Goal: Task Accomplishment & Management: Use online tool/utility

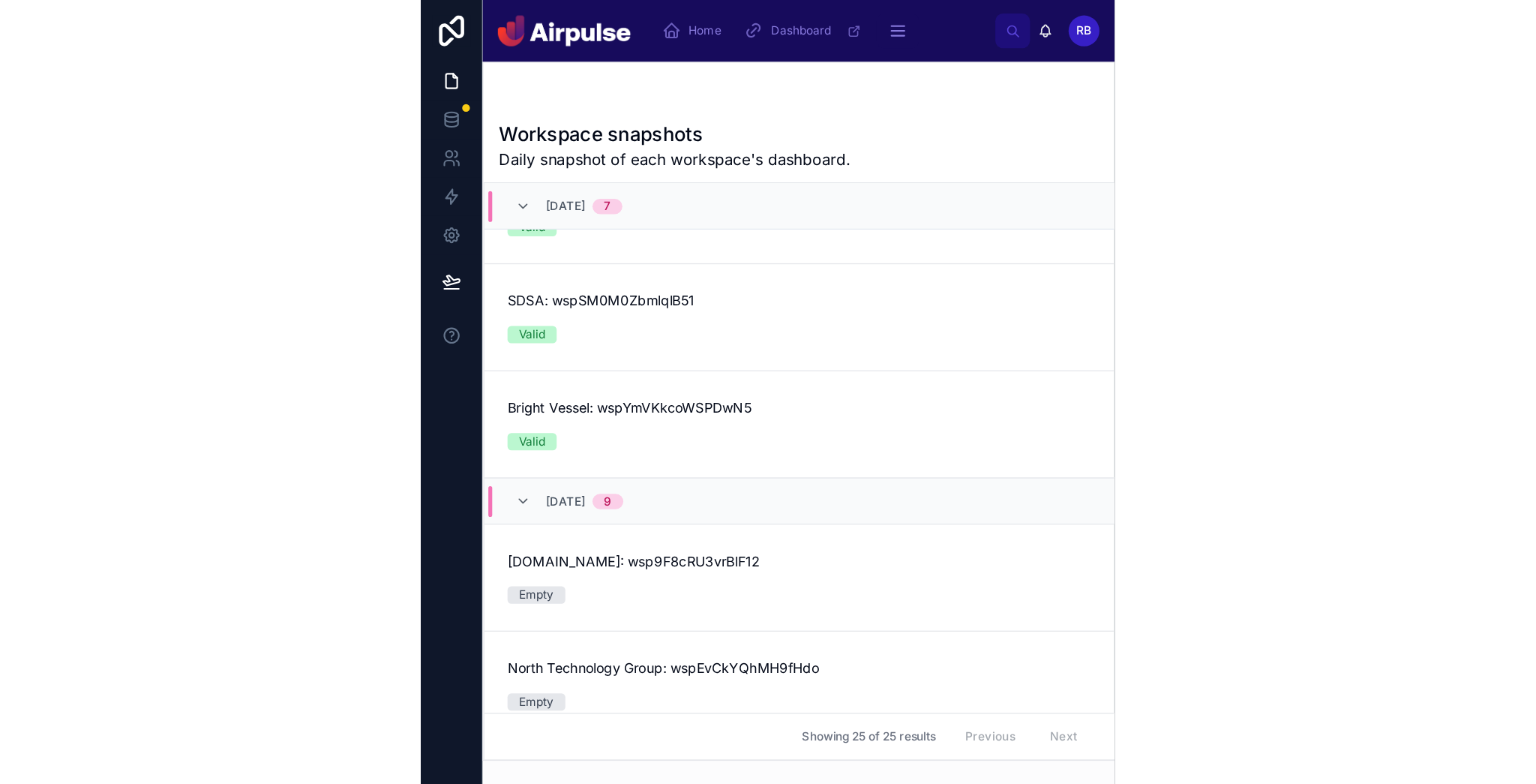
scroll to position [293, 0]
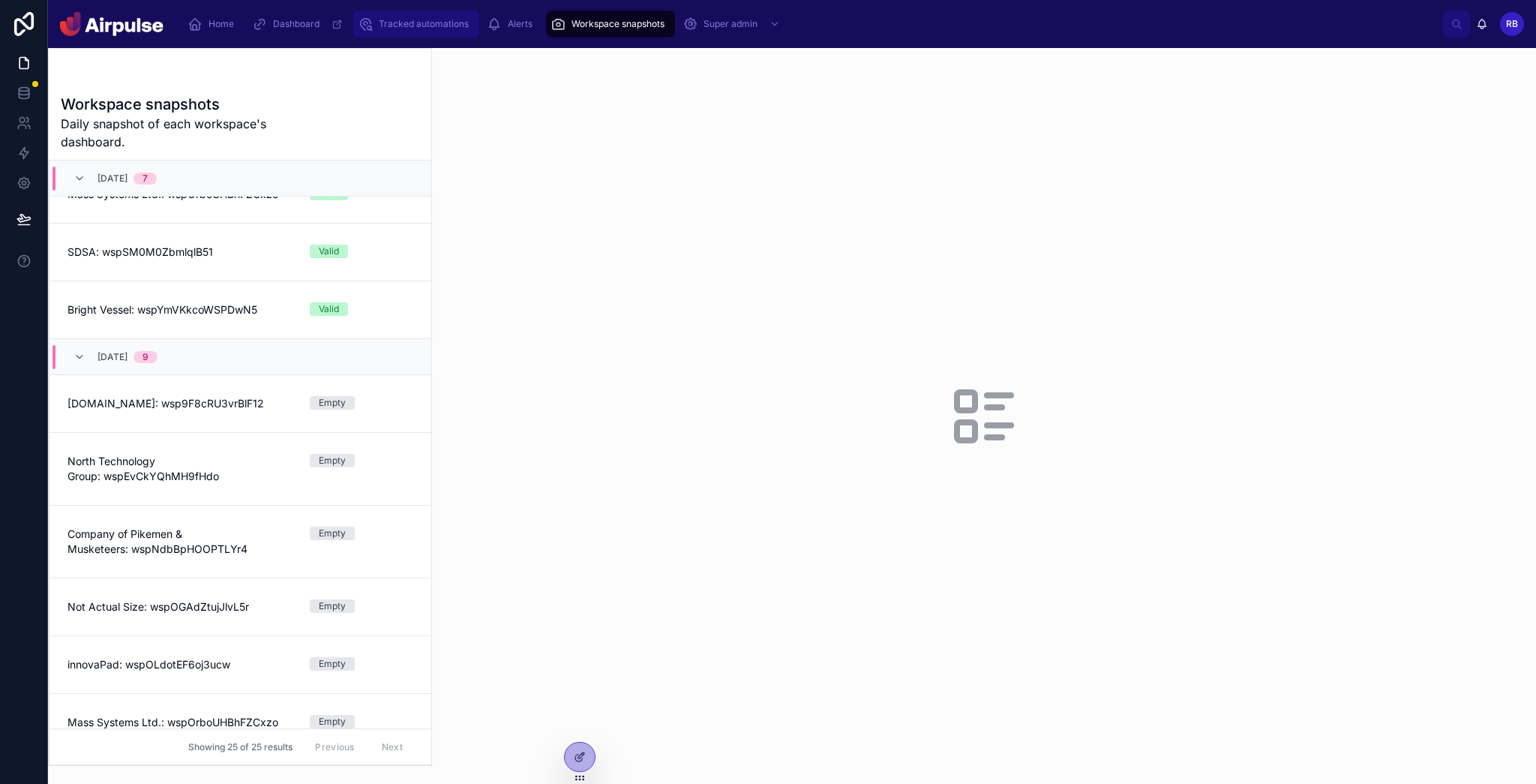
click at [409, 21] on span "Tracked automations" at bounding box center [423, 23] width 90 height 12
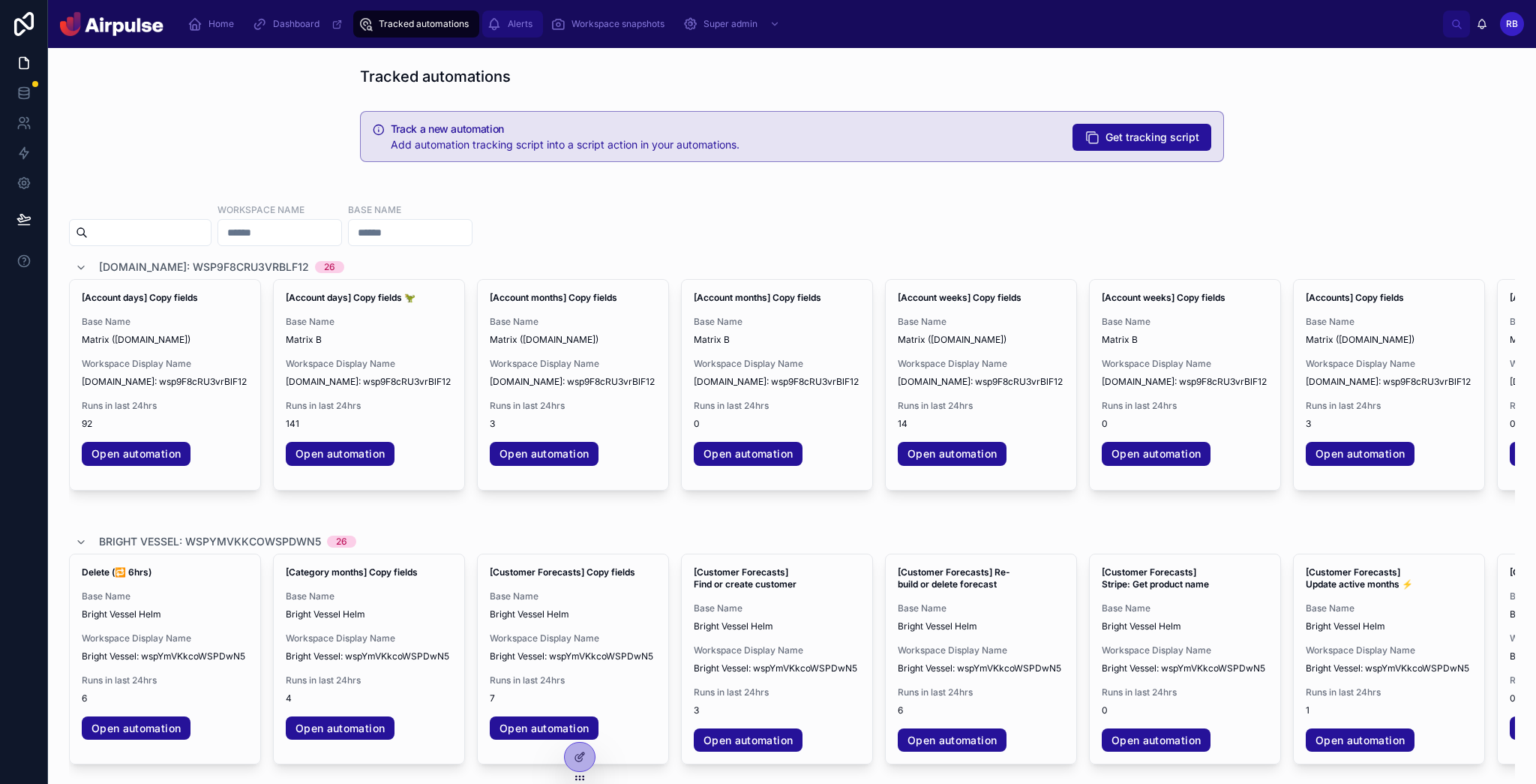
click at [510, 28] on span "Alerts" at bounding box center [521, 23] width 25 height 12
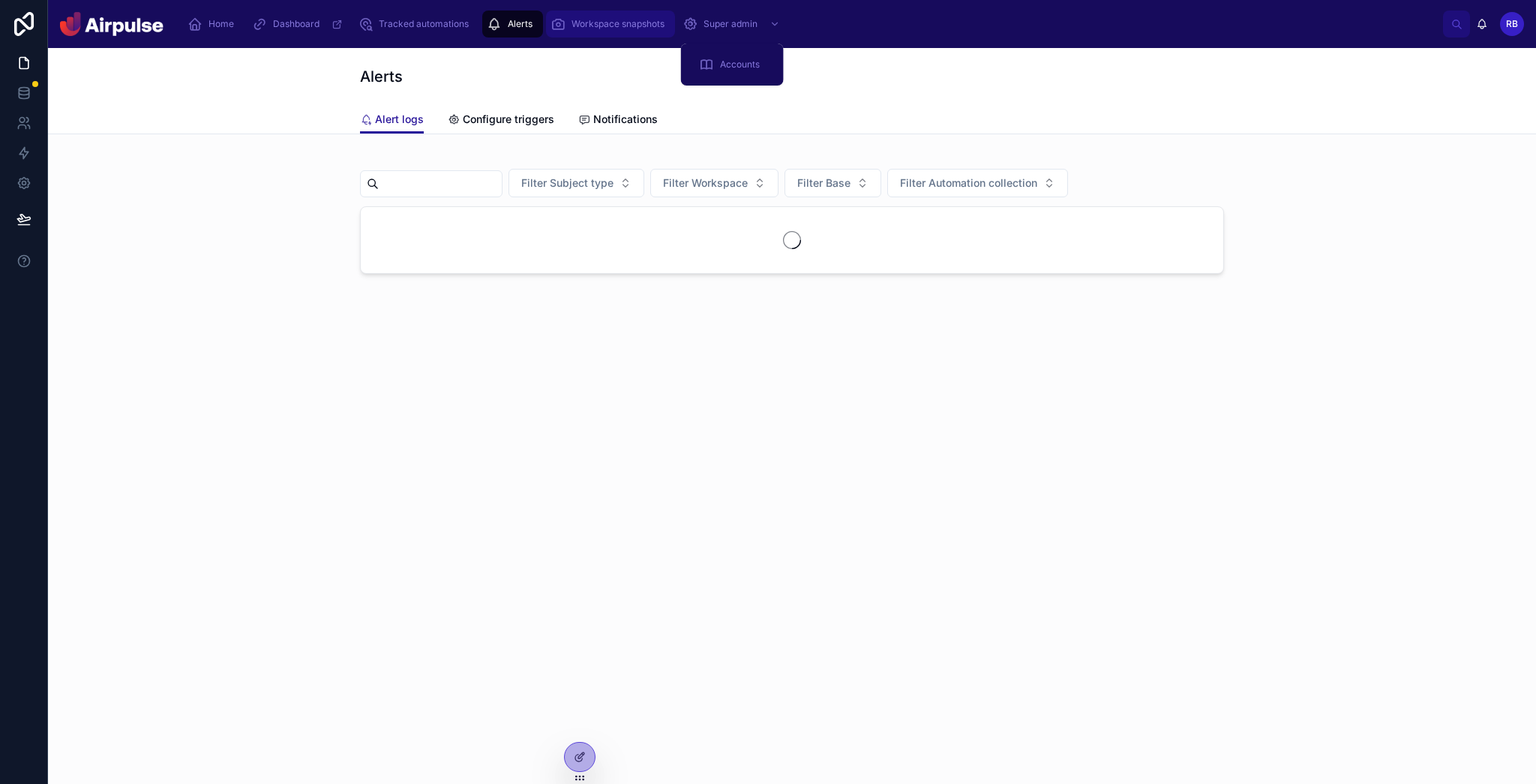
click at [539, 25] on span "Workspace snapshots" at bounding box center [618, 23] width 93 height 12
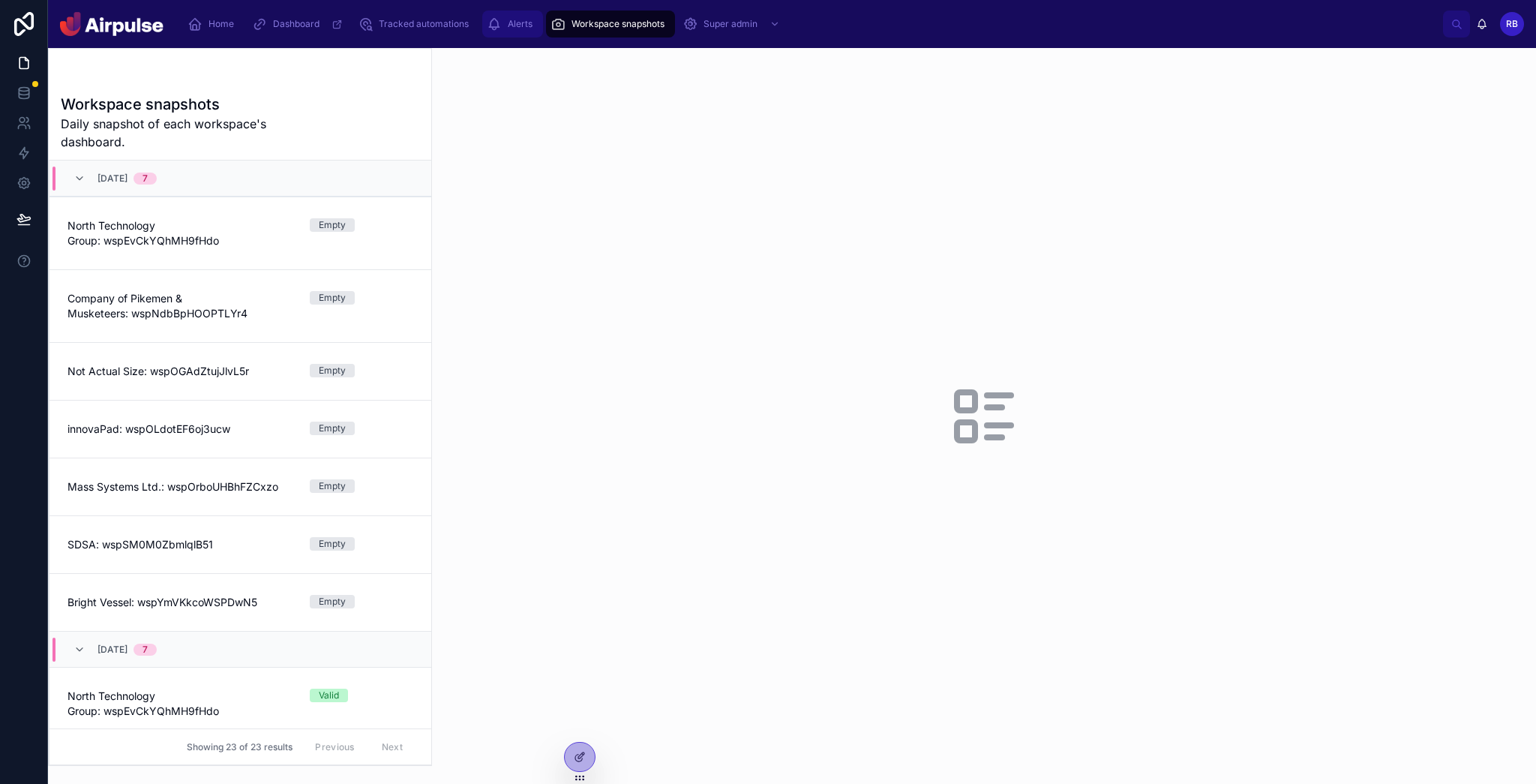
click at [522, 27] on span "Alerts" at bounding box center [521, 23] width 25 height 12
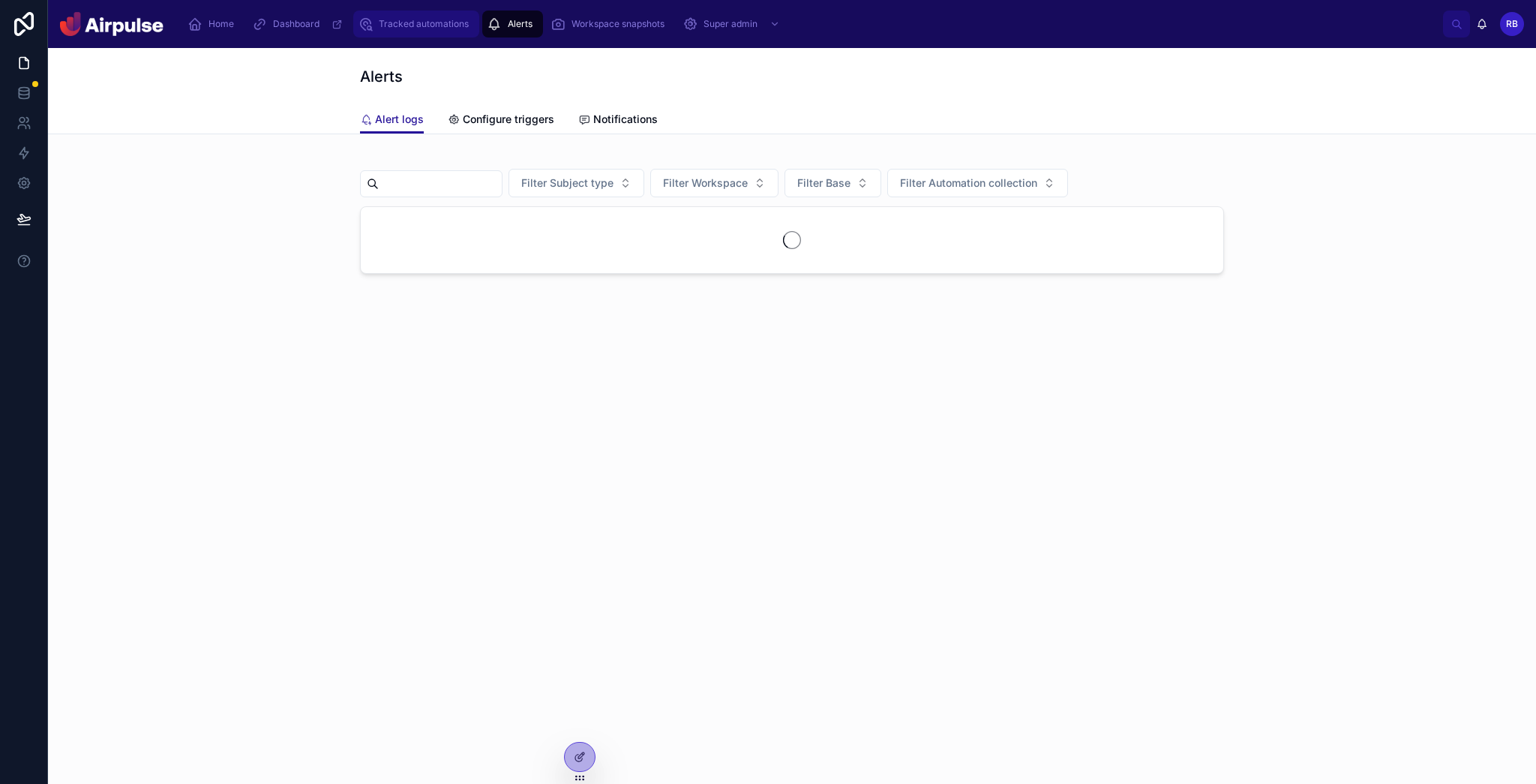
click at [470, 28] on div "Tracked automations" at bounding box center [416, 23] width 117 height 24
click at [377, 24] on div "Tracked automations" at bounding box center [416, 23] width 117 height 24
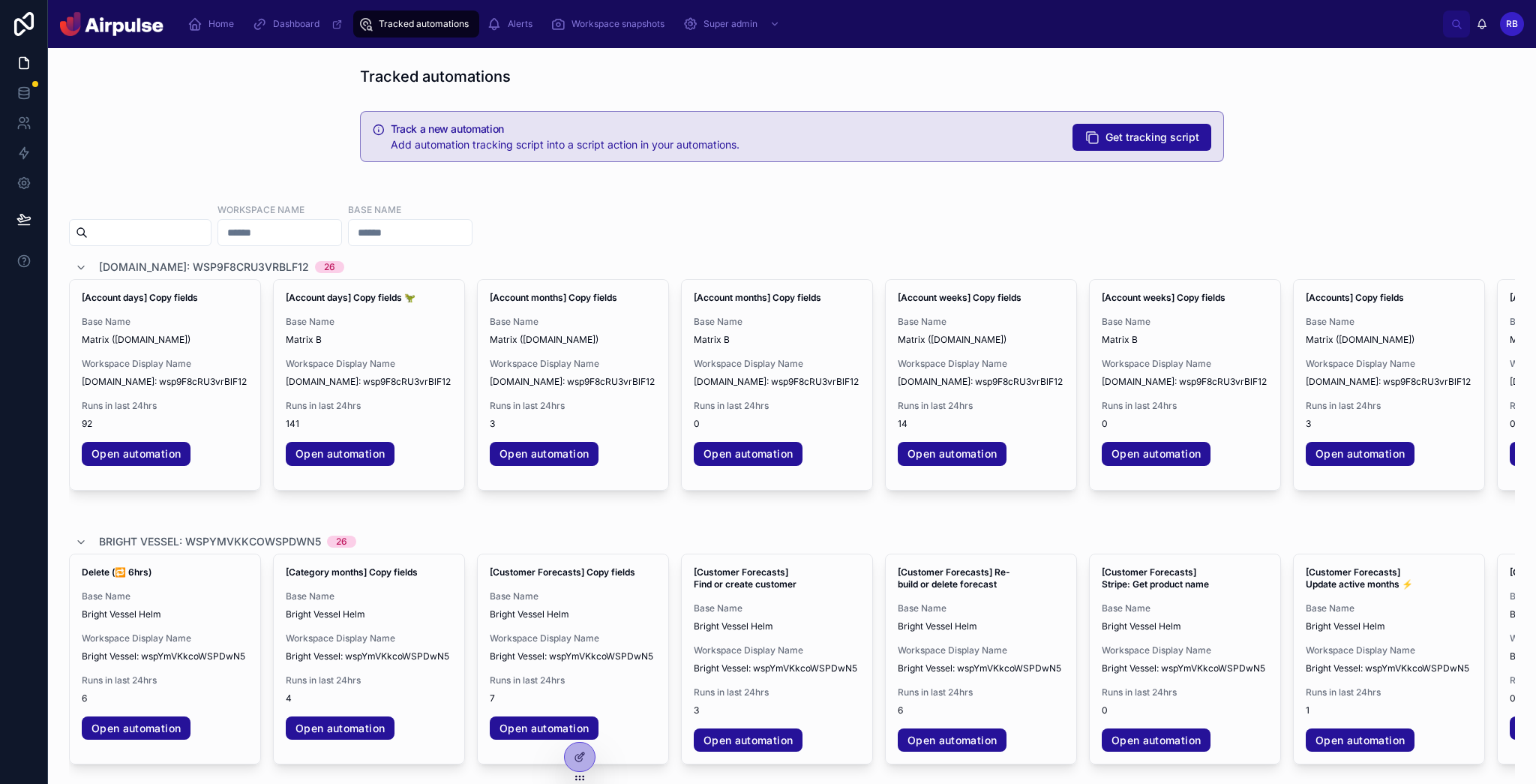
click at [376, 25] on div "Tracked automations" at bounding box center [416, 23] width 117 height 24
click at [222, 22] on span "Home" at bounding box center [221, 23] width 26 height 12
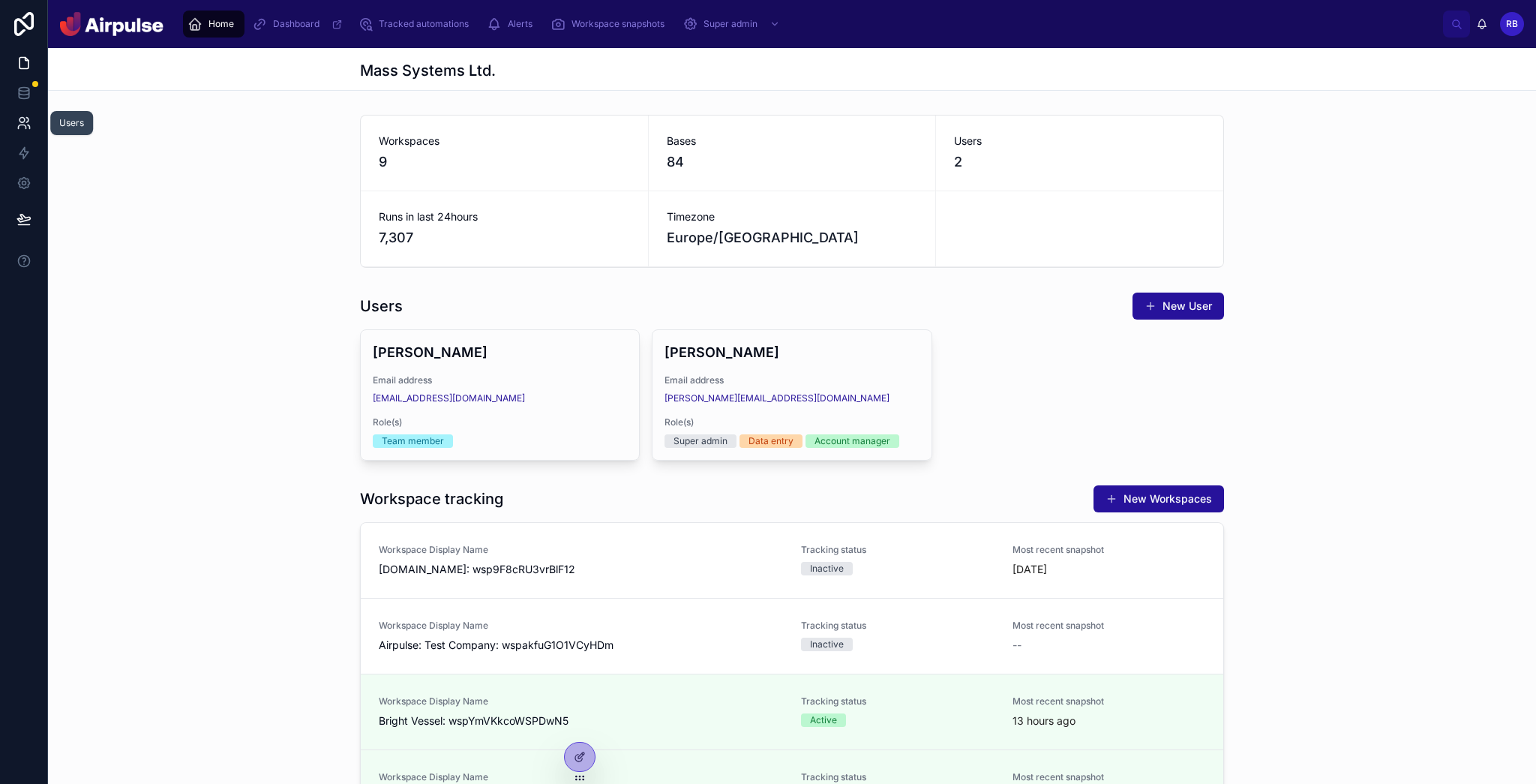
click at [11, 121] on link at bounding box center [23, 123] width 47 height 30
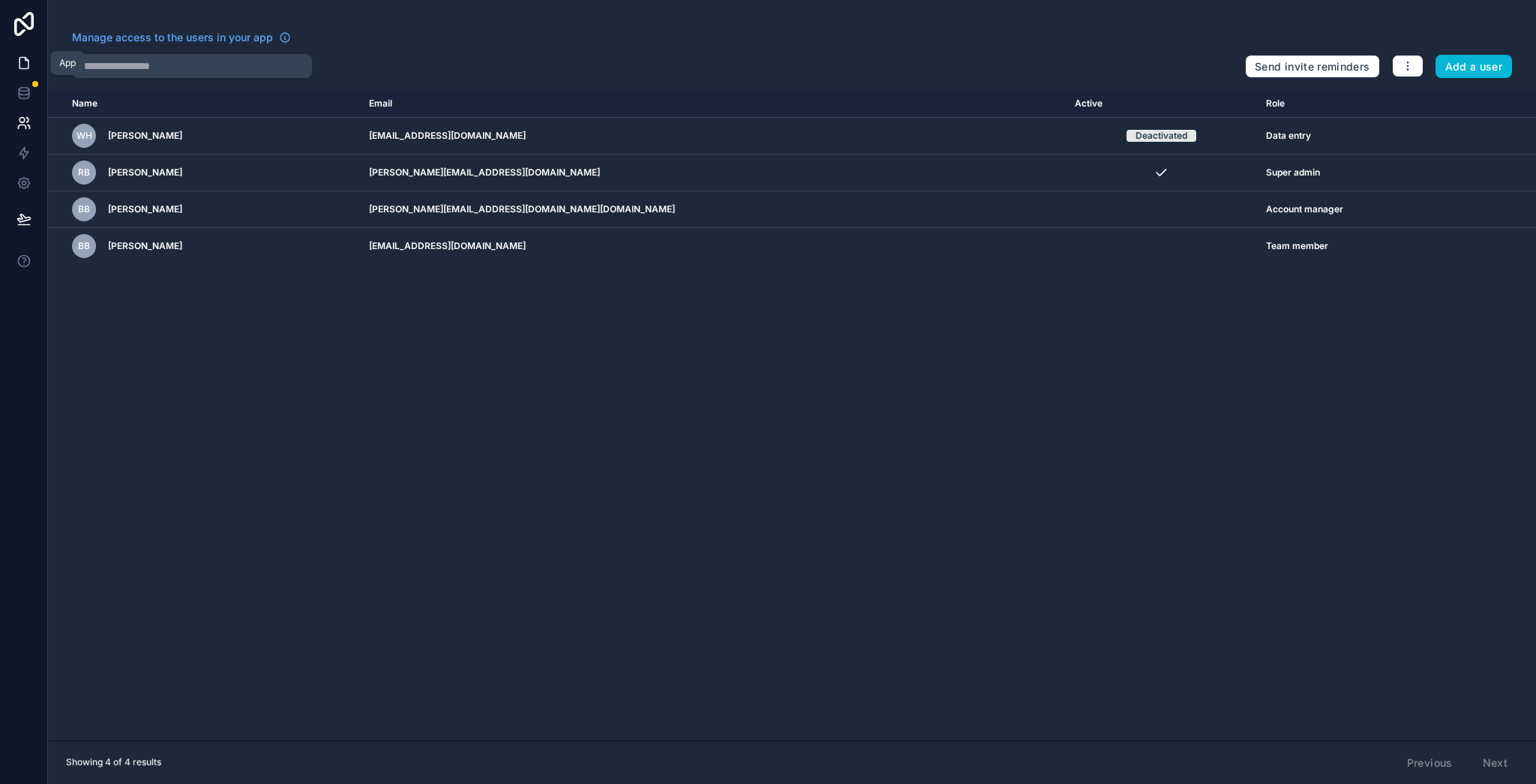
click at [15, 54] on link at bounding box center [23, 63] width 47 height 30
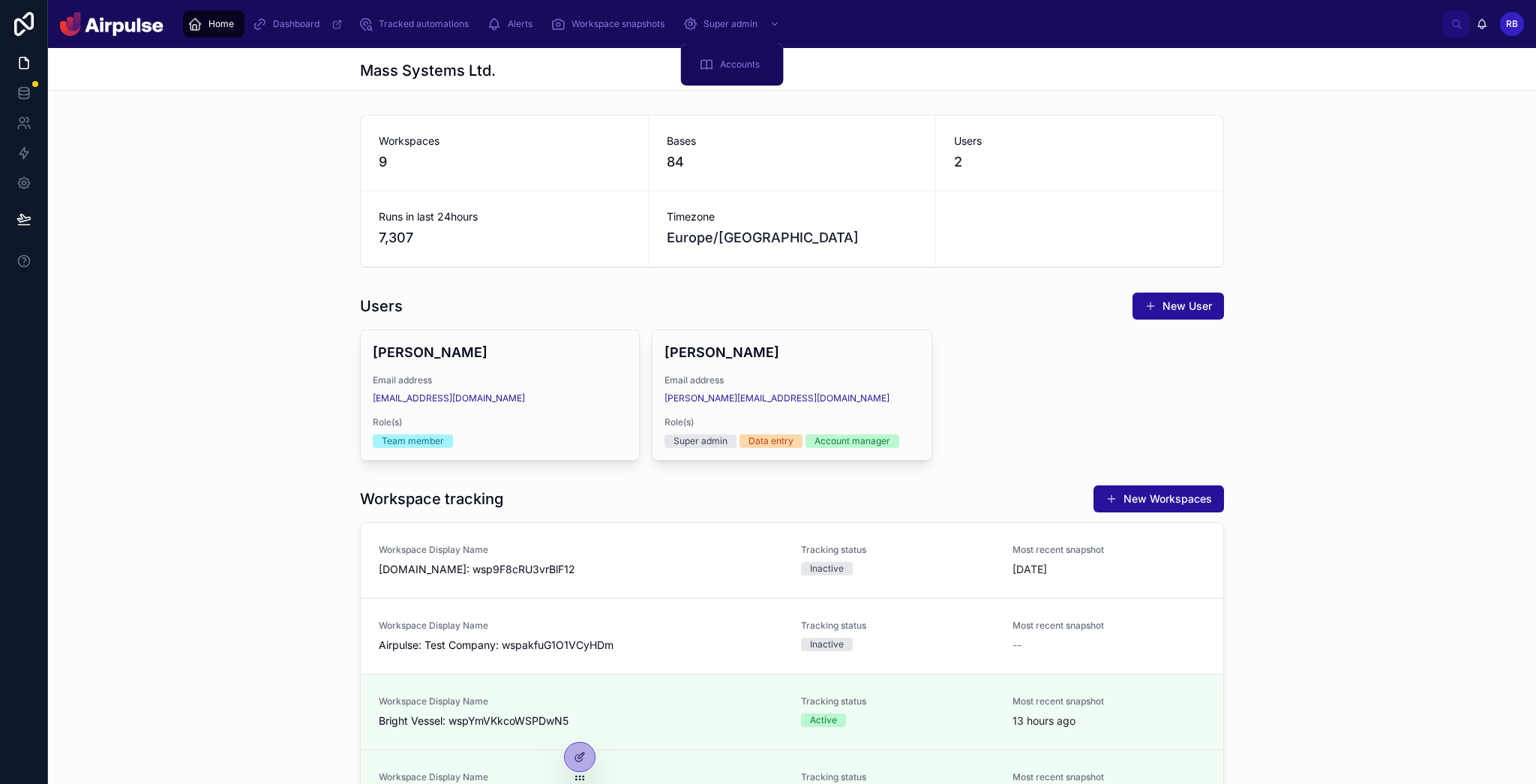
click at [539, 88] on div "Mass Systems Ltd." at bounding box center [792, 69] width 864 height 42
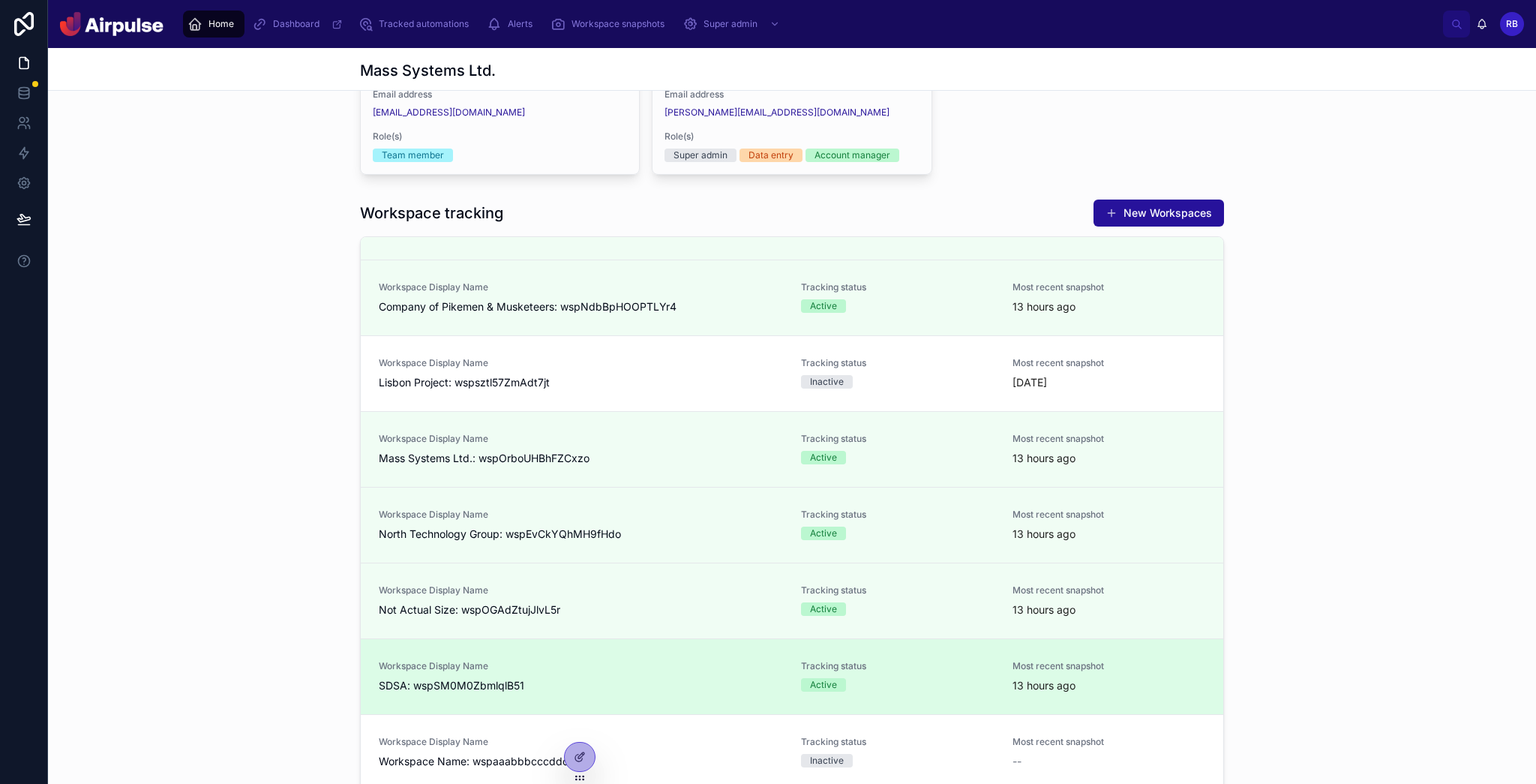
scroll to position [427, 0]
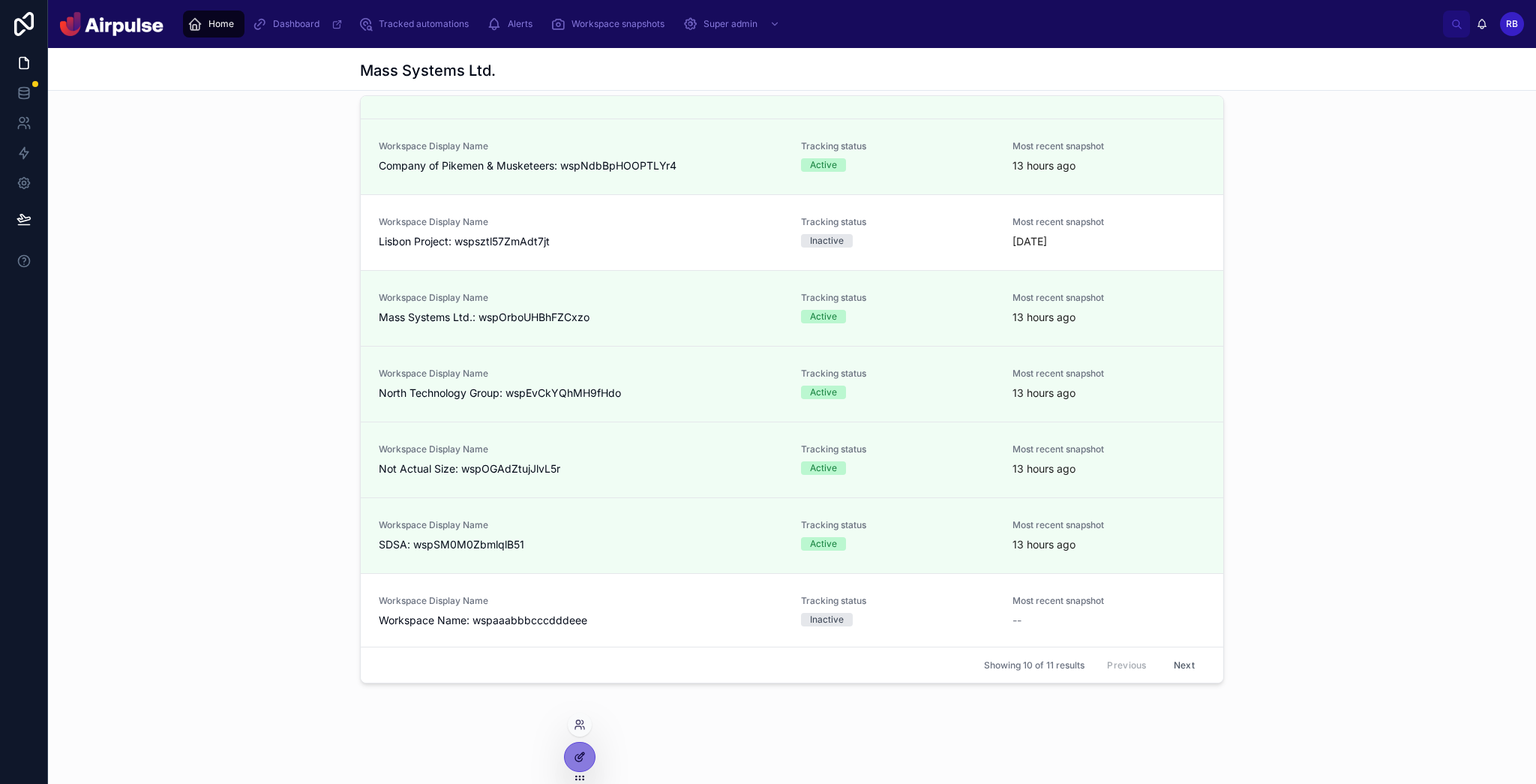
click at [539, 609] on div at bounding box center [580, 756] width 30 height 29
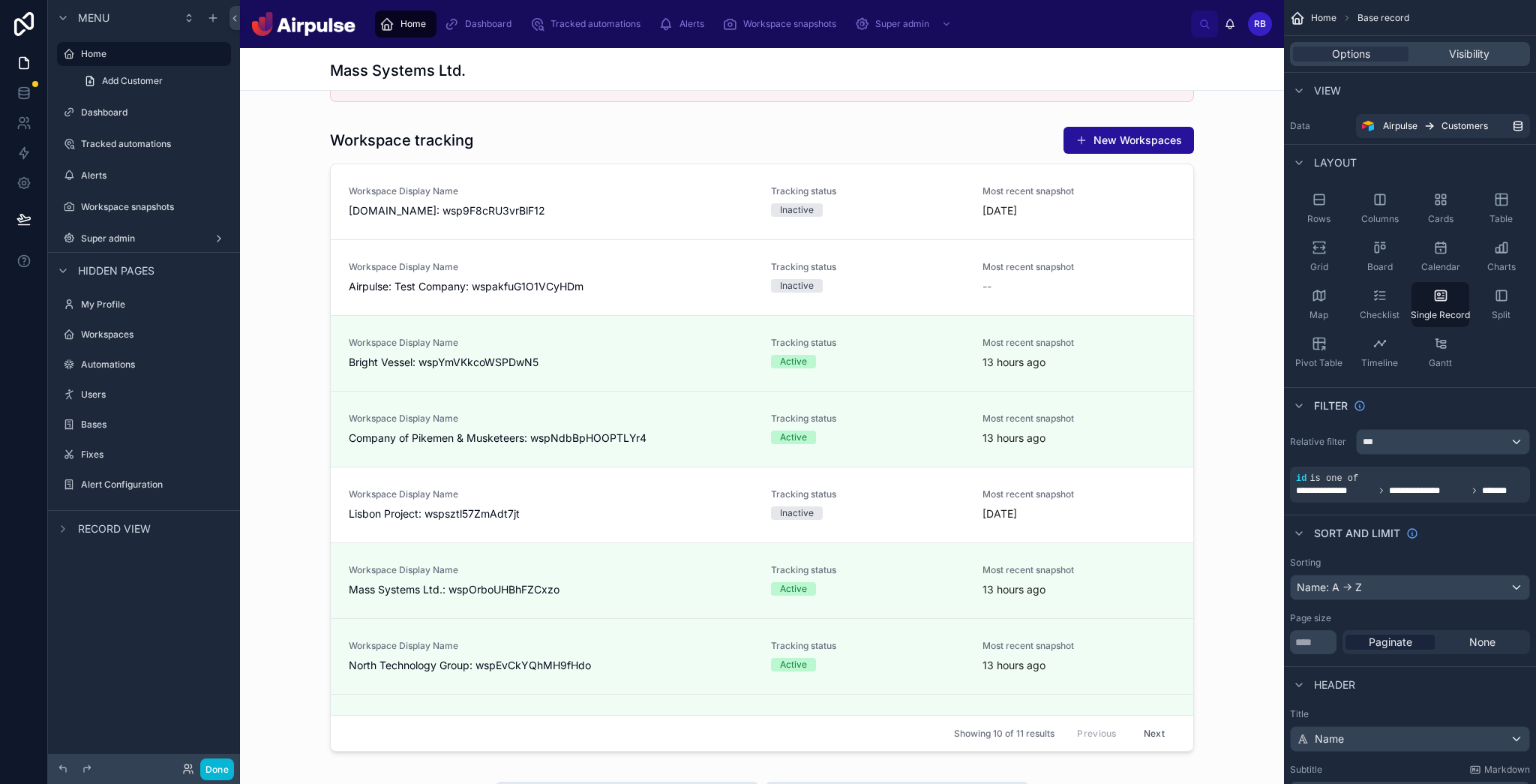
scroll to position [433, 0]
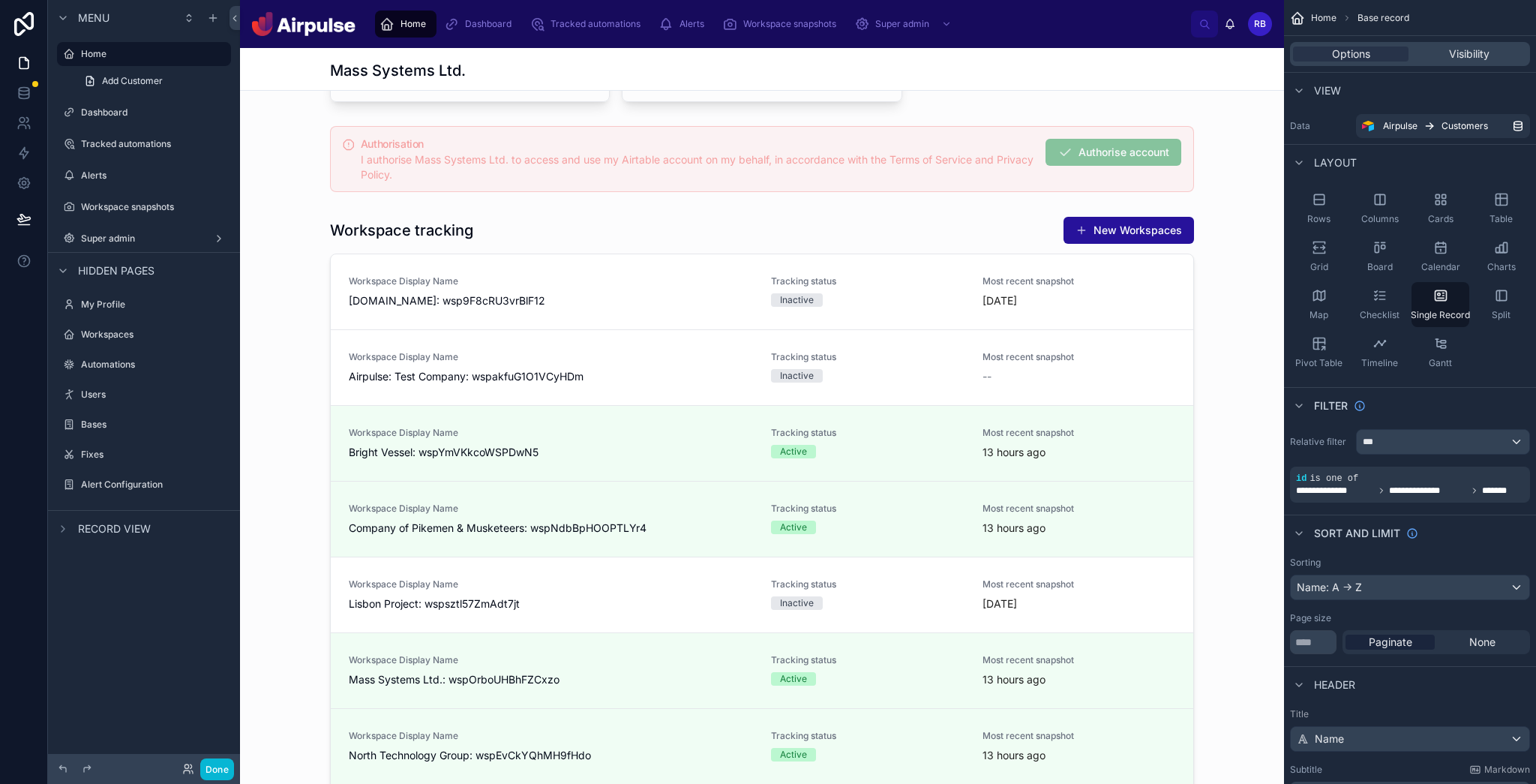
click at [468, 227] on div at bounding box center [762, 570] width 1044 height 1911
click at [466, 227] on div at bounding box center [762, 529] width 1044 height 638
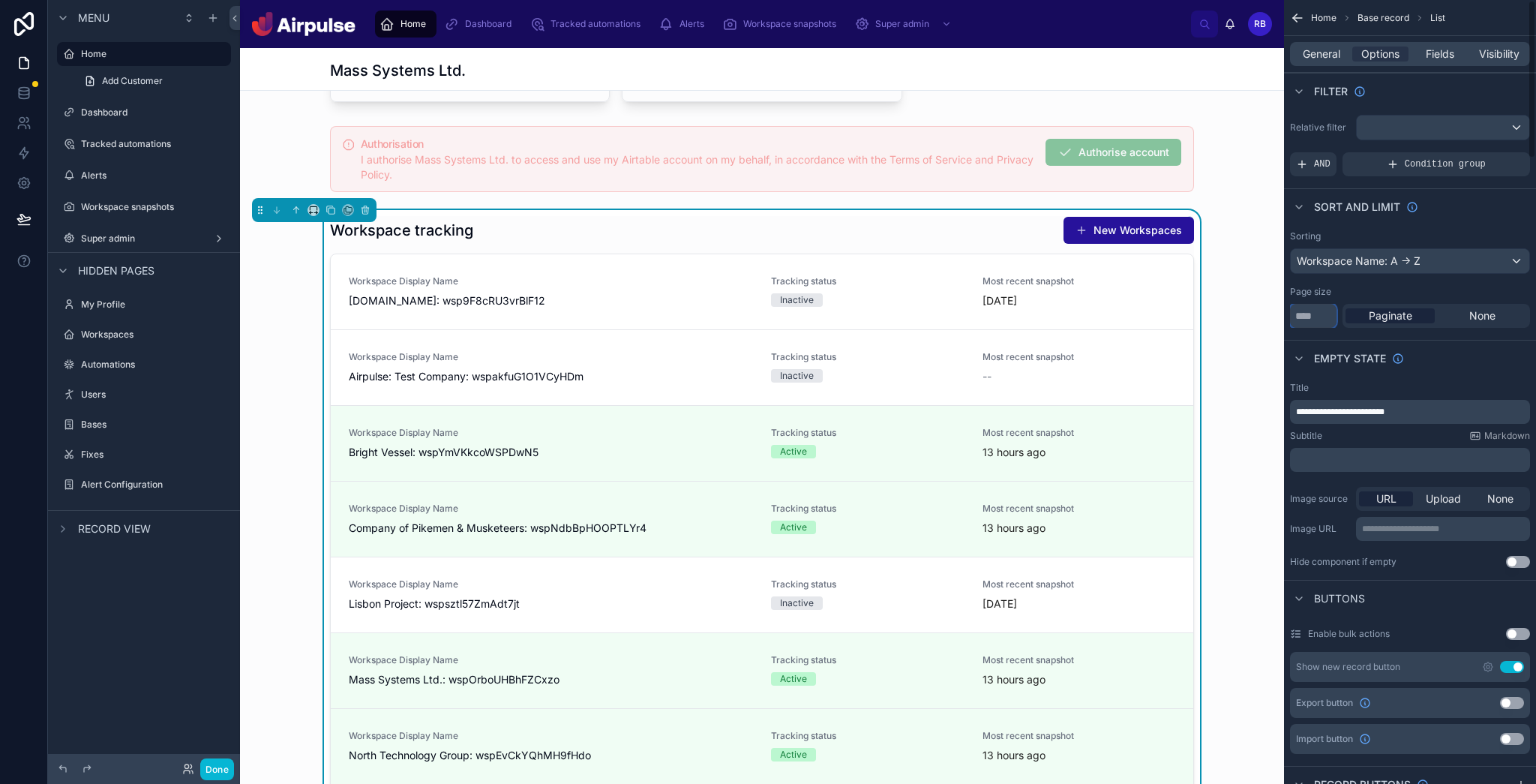
drag, startPoint x: 1322, startPoint y: 321, endPoint x: 1206, endPoint y: 313, distance: 116.3
click at [539, 311] on div "Home Dashboard Tracked automations Alerts Workspace snapshots Super admin RB Ru…" at bounding box center [888, 392] width 1296 height 784
type input "**"
click at [219, 609] on button "Done" at bounding box center [217, 769] width 34 height 21
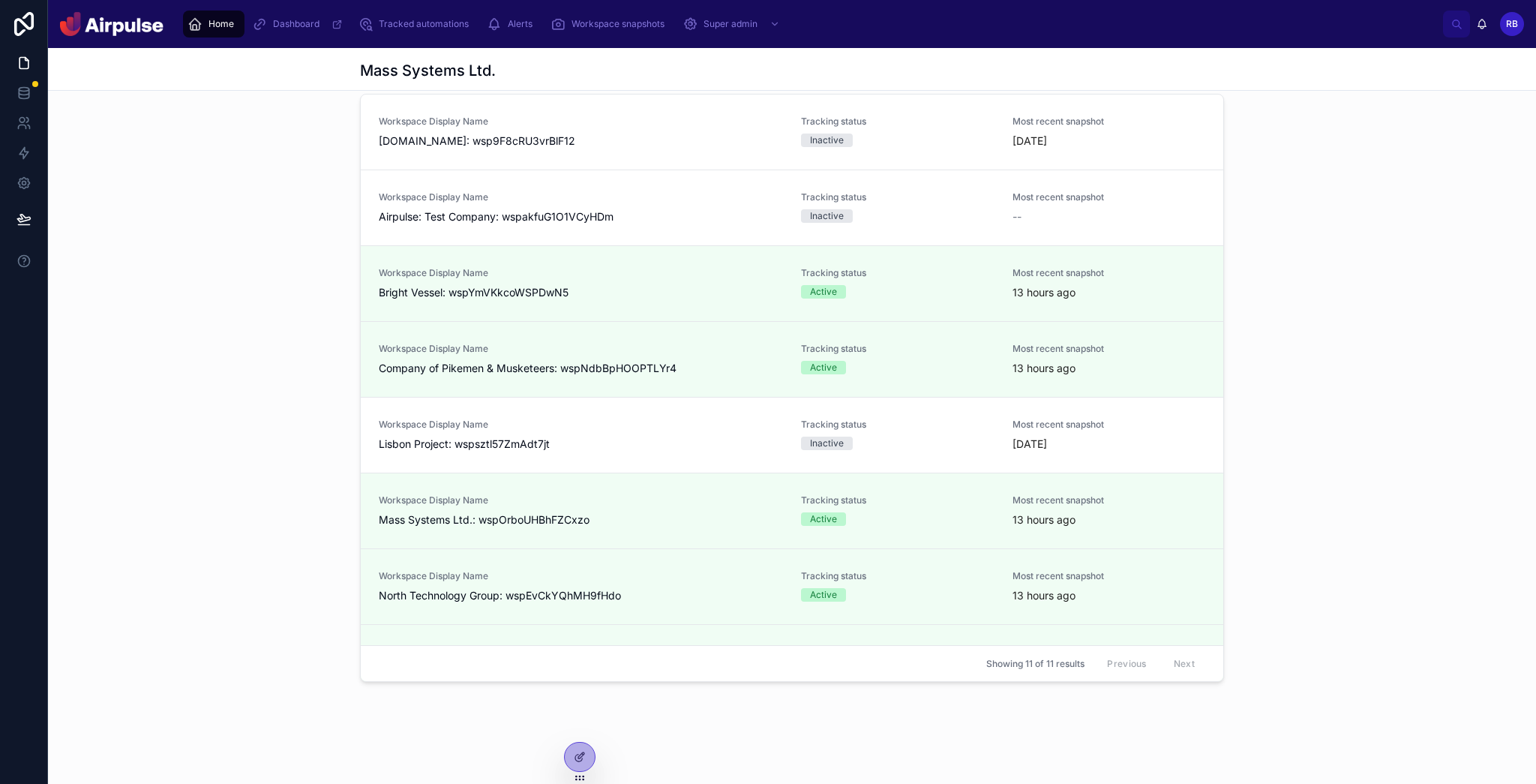
scroll to position [427, 0]
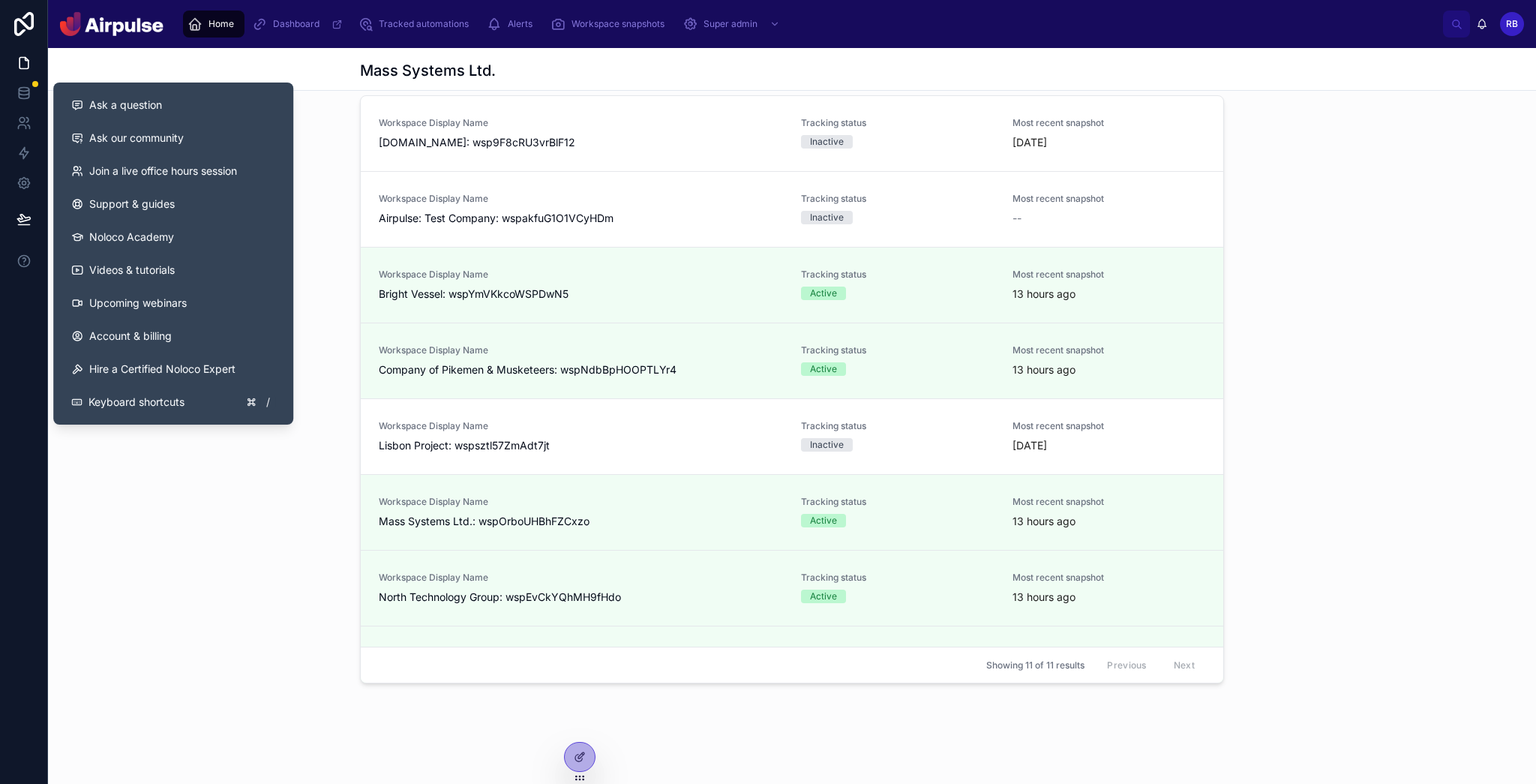
click at [211, 466] on div "Workspace tracking New Workspaces Workspace Display Name Affluent.co: wsp9F8cRU…" at bounding box center [792, 371] width 1488 height 638
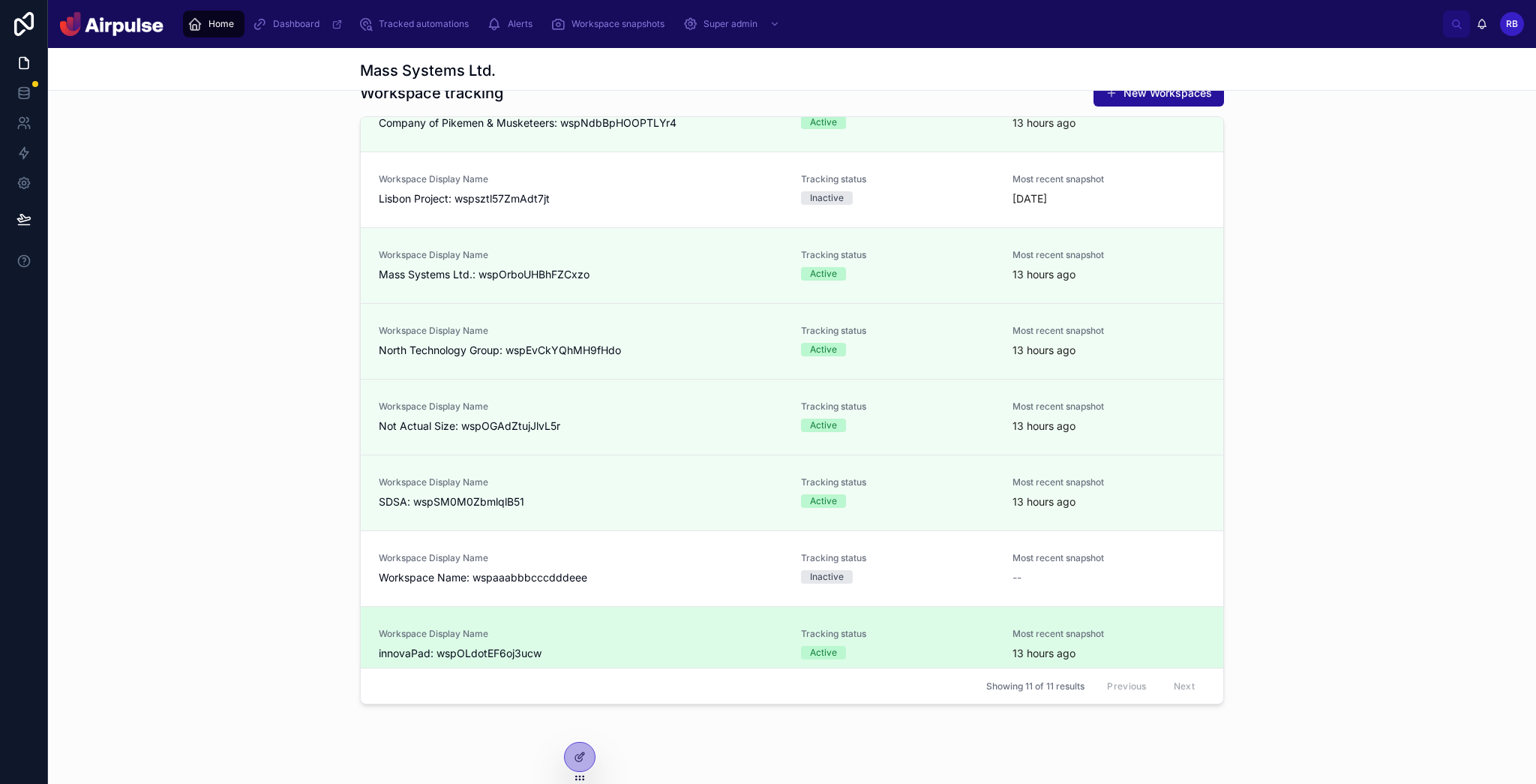
scroll to position [279, 0]
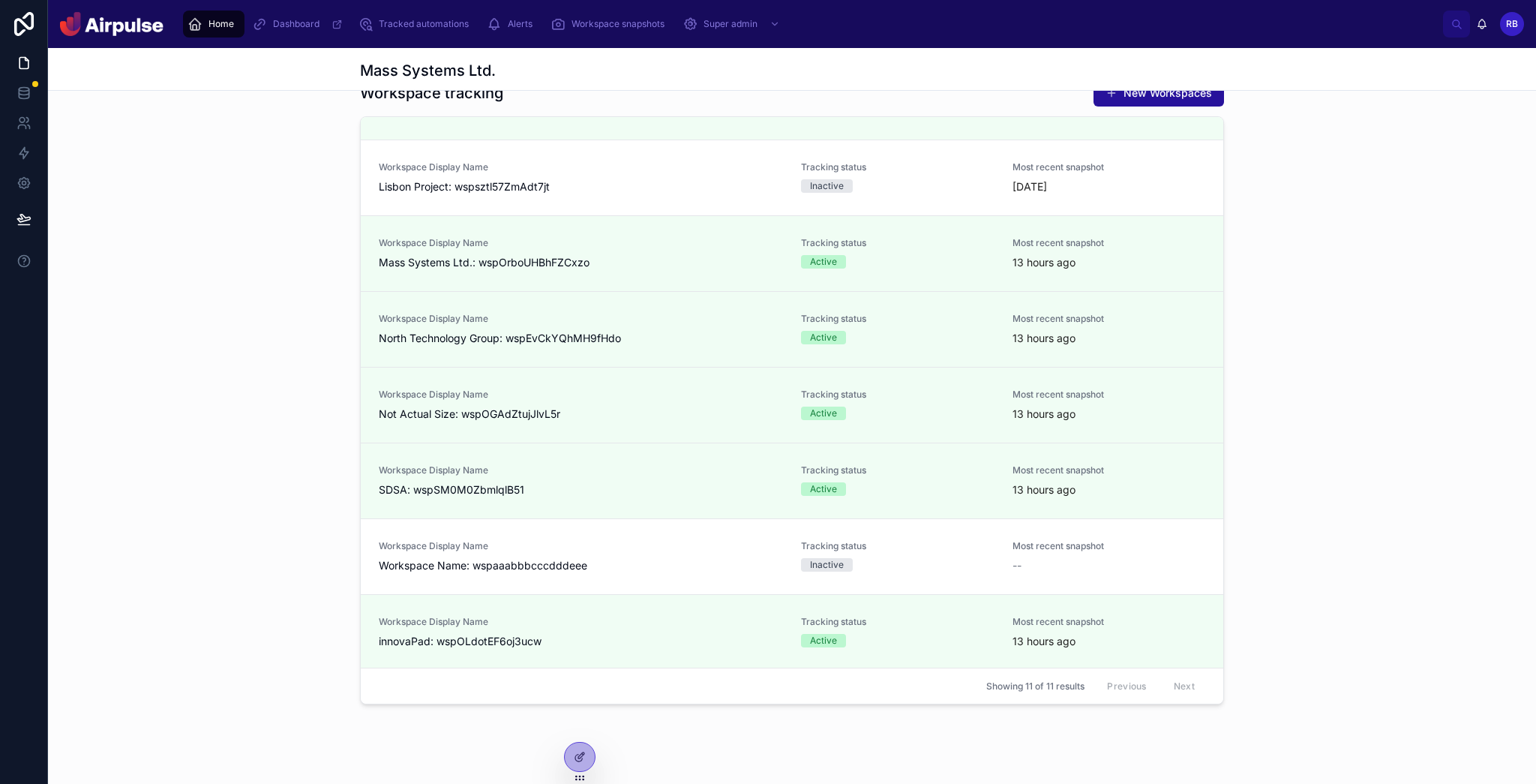
click at [539, 609] on div "Previous Next" at bounding box center [1151, 686] width 109 height 23
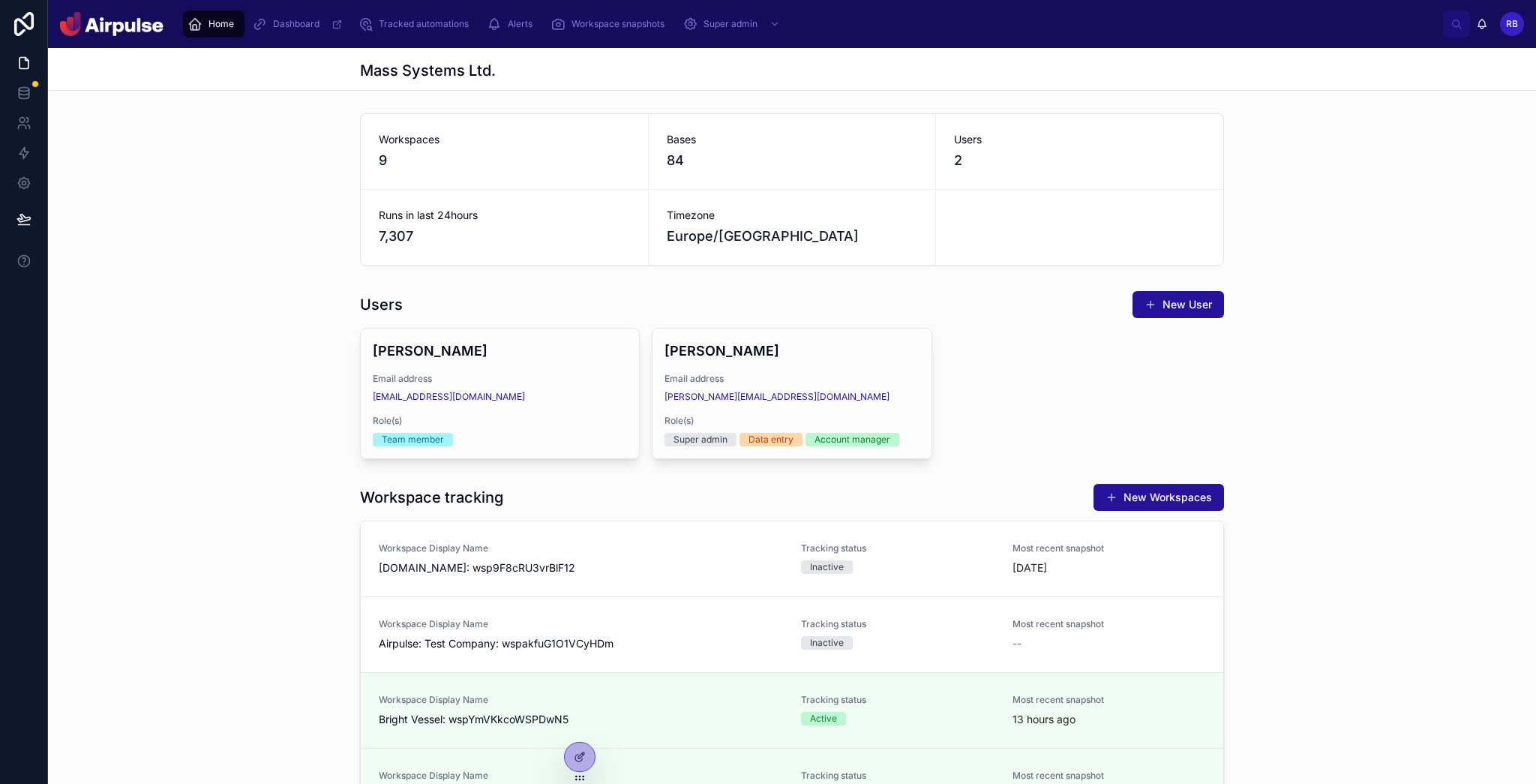
scroll to position [3, 0]
drag, startPoint x: 179, startPoint y: 377, endPoint x: 63, endPoint y: 255, distance: 168.3
click at [179, 377] on div "Users New User Ben Bailey Email address bbailey@adobe.com Role(s) Team member D…" at bounding box center [792, 373] width 1488 height 180
click at [301, 254] on div "Workspaces 9 Bases 84 Users 2 Runs in last 24hours 7,307 Timezone Europe/London" at bounding box center [792, 188] width 1488 height 165
click at [1398, 373] on div "Users New User Ben Bailey Email address bbailey@adobe.com Role(s) Team member D…" at bounding box center [792, 376] width 1488 height 180
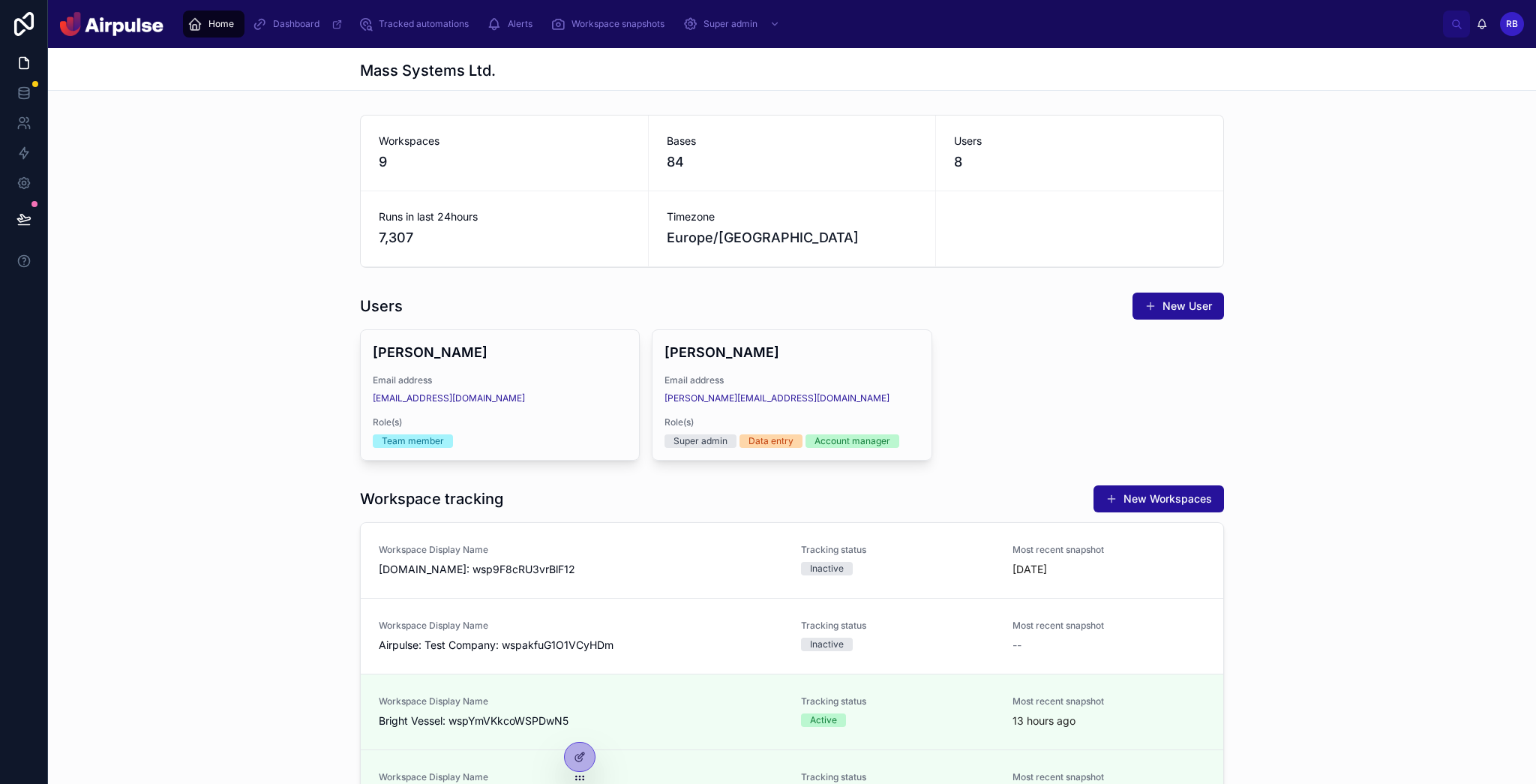
drag, startPoint x: 1002, startPoint y: 338, endPoint x: 490, endPoint y: 232, distance: 522.9
click at [1002, 338] on div "Ben Bailey Email address bbailey@adobe.com Role(s) Team member Delete user Russ…" at bounding box center [792, 395] width 864 height 131
click at [413, 227] on span "7,307" at bounding box center [504, 238] width 251 height 21
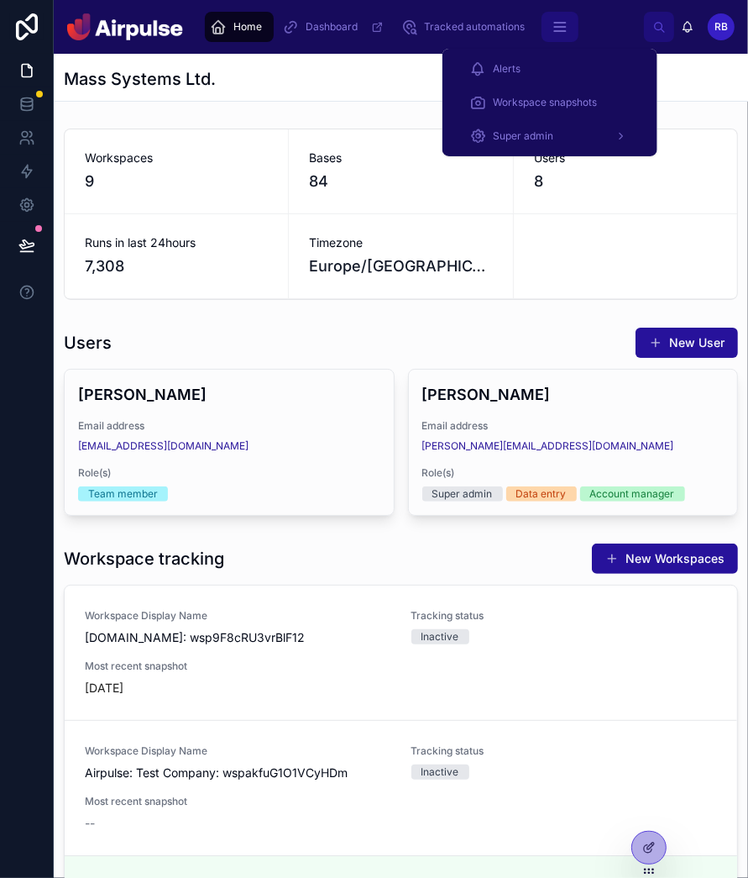
click at [569, 31] on button "scrollable content" at bounding box center [560, 27] width 37 height 30
click at [522, 71] on div "Alerts" at bounding box center [549, 68] width 161 height 27
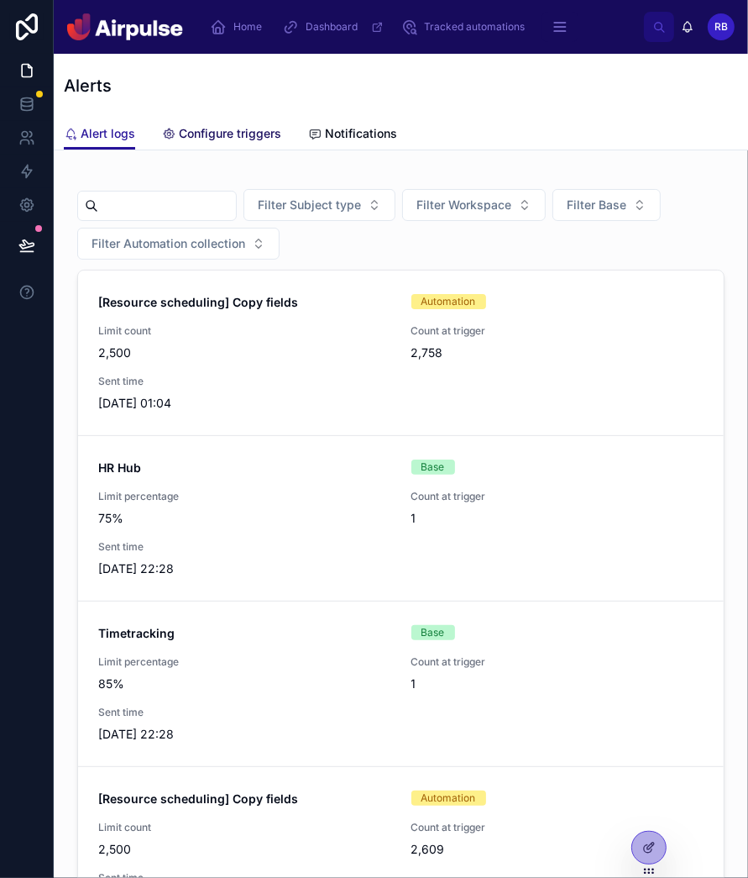
click at [249, 134] on span "Configure triggers" at bounding box center [230, 133] width 102 height 17
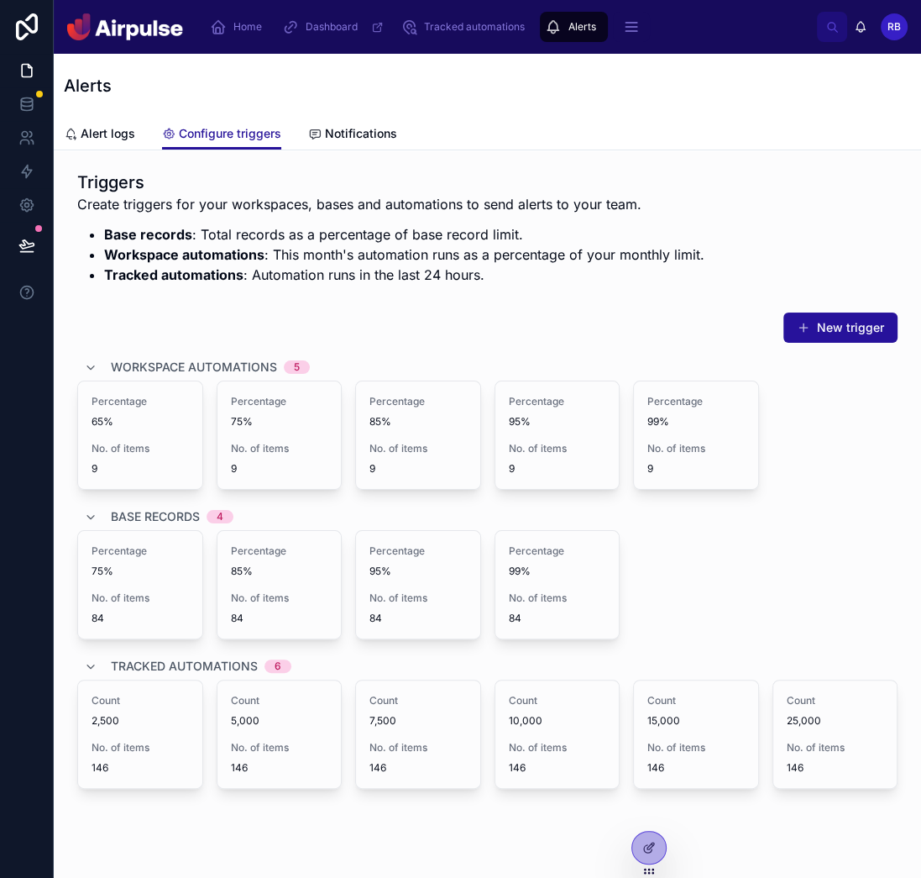
click at [626, 852] on div "Triggers Create triggers for your workspaces, bases and automations to send ale…" at bounding box center [488, 526] width 868 height 753
click at [645, 849] on icon at bounding box center [648, 847] width 13 height 13
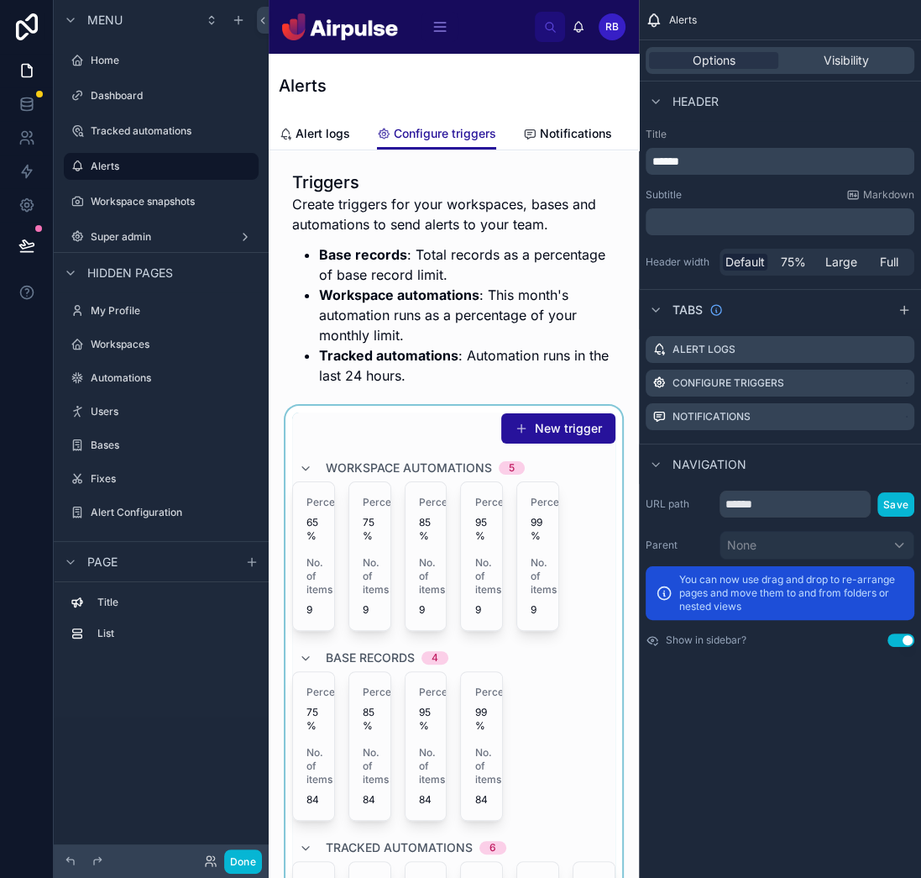
click at [480, 569] on div at bounding box center [453, 718] width 343 height 625
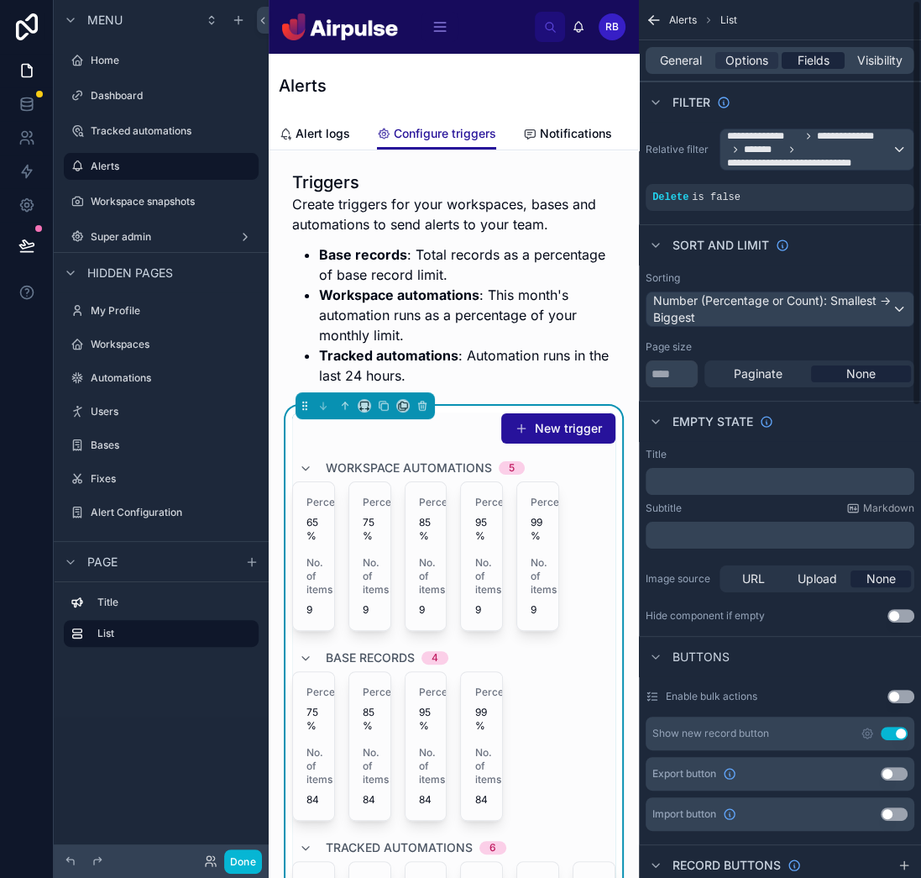
click at [816, 60] on span "Fields" at bounding box center [814, 60] width 32 height 17
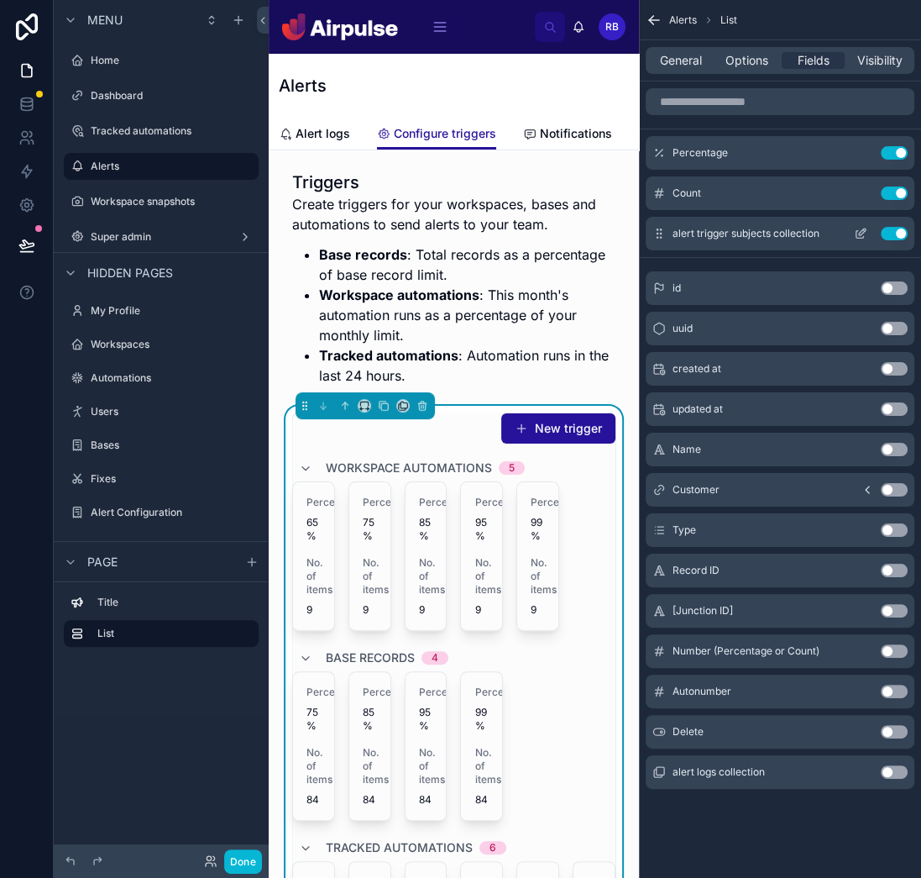
click at [892, 233] on button "Use setting" at bounding box center [894, 233] width 27 height 13
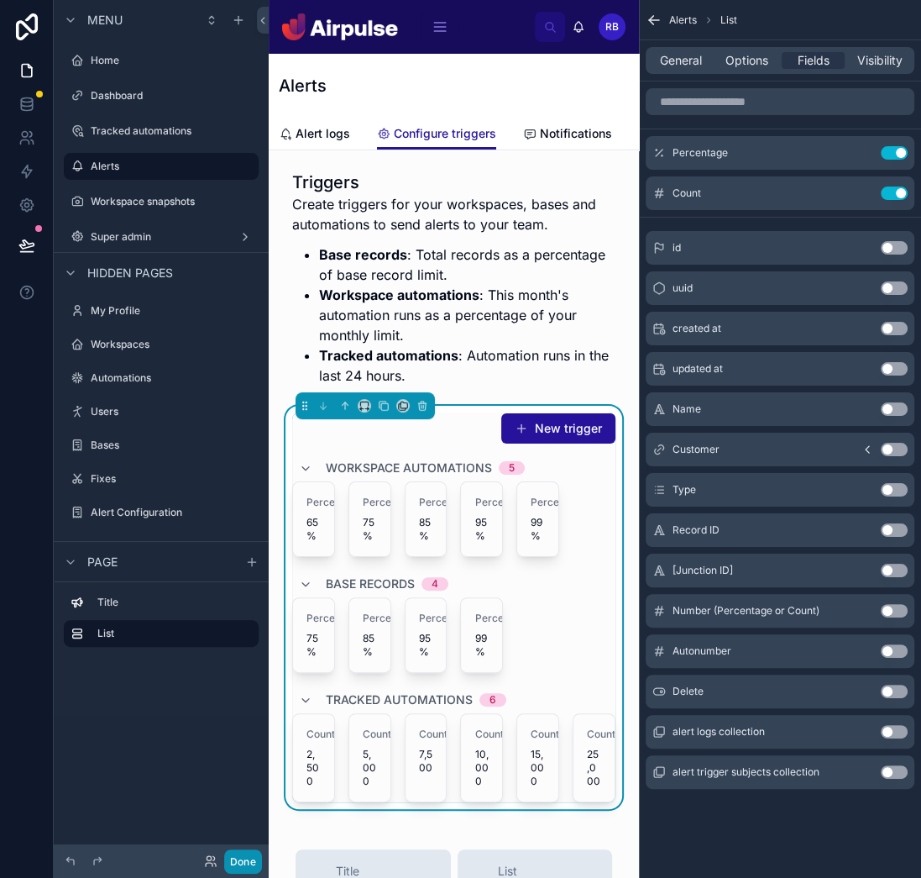
click at [250, 857] on button "Done" at bounding box center [243, 861] width 38 height 24
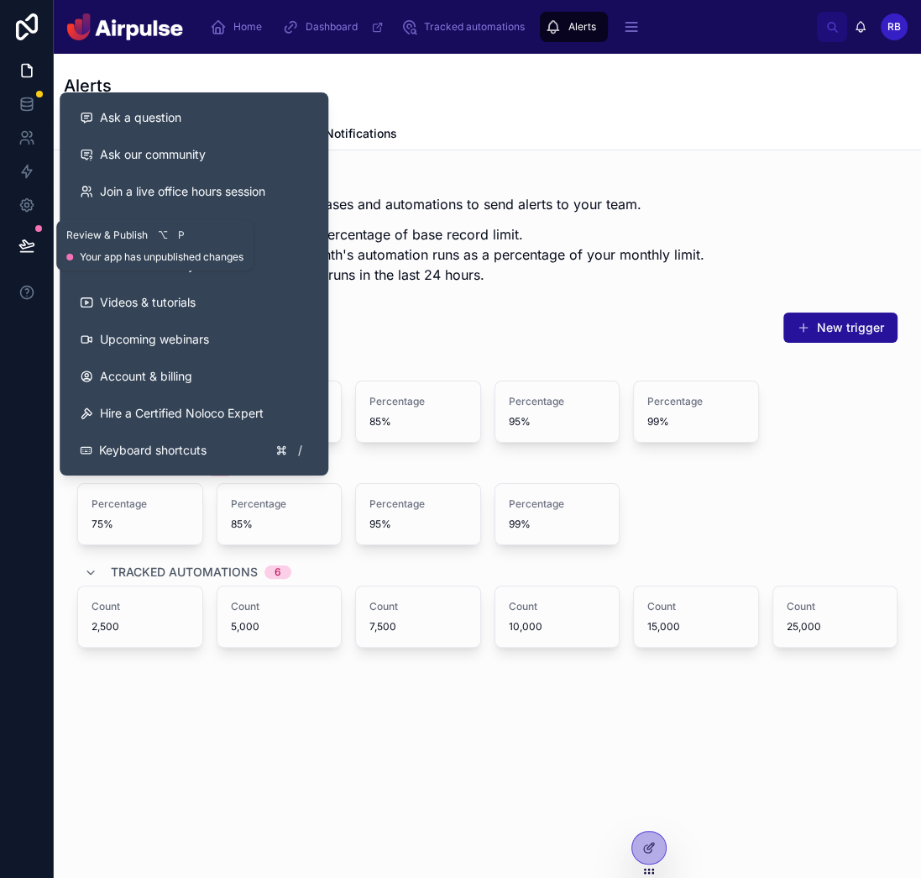
click at [31, 248] on icon at bounding box center [26, 245] width 17 height 17
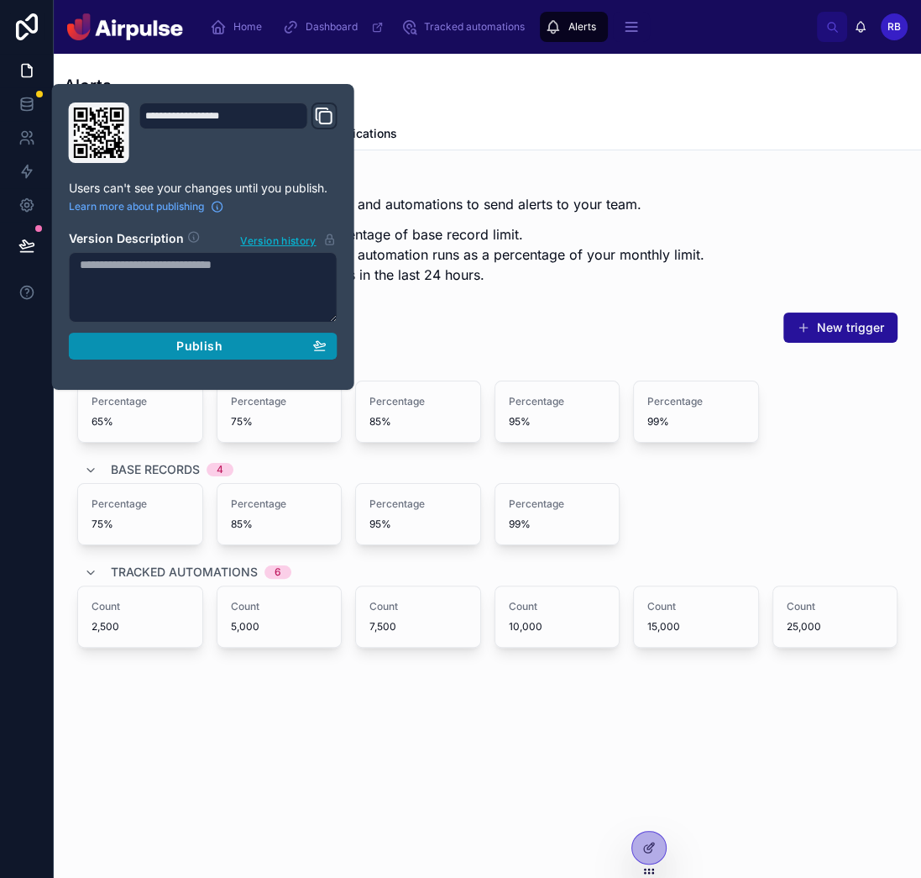
click at [202, 338] on span "Publish" at bounding box center [198, 345] width 45 height 15
click at [576, 315] on div "New trigger" at bounding box center [487, 328] width 821 height 32
